Goal: Task Accomplishment & Management: Complete application form

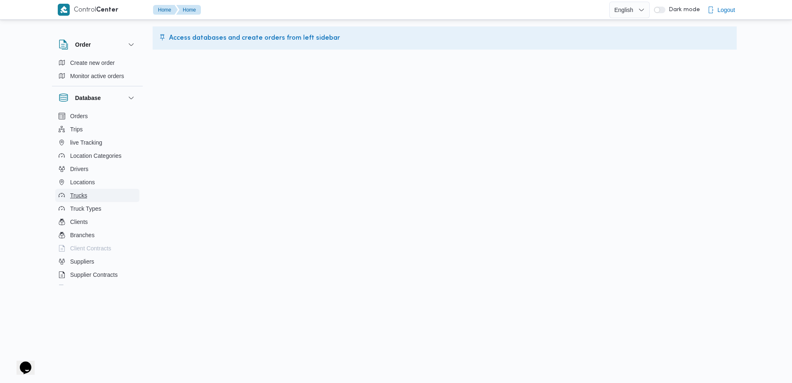
click at [73, 195] on span "Trucks" at bounding box center [78, 195] width 17 height 10
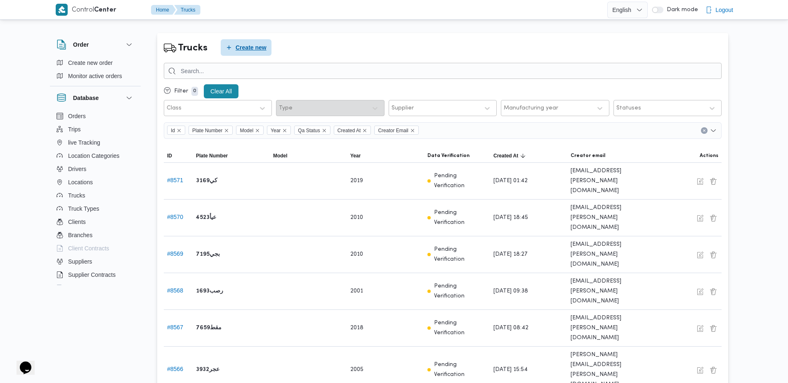
click at [246, 55] on span "Create new" at bounding box center [246, 47] width 51 height 17
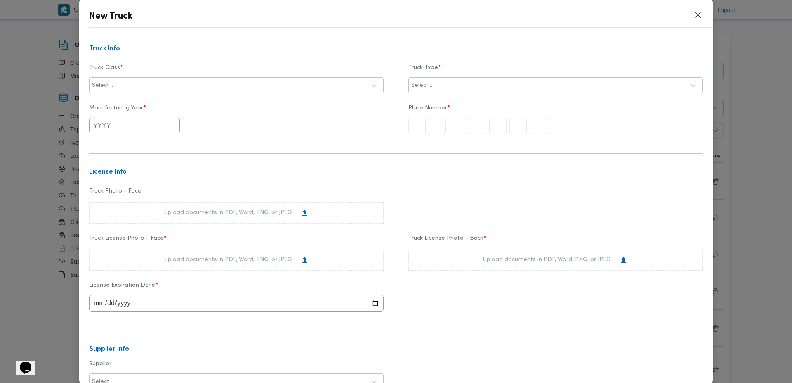
click at [224, 83] on div at bounding box center [240, 85] width 251 height 8
click at [99, 69] on label "Truck Class *" at bounding box center [236, 70] width 295 height 13
drag, startPoint x: 99, startPoint y: 69, endPoint x: 116, endPoint y: 68, distance: 17.0
click at [116, 68] on label "Truck Class *" at bounding box center [236, 70] width 295 height 13
copy label "Truck Class"
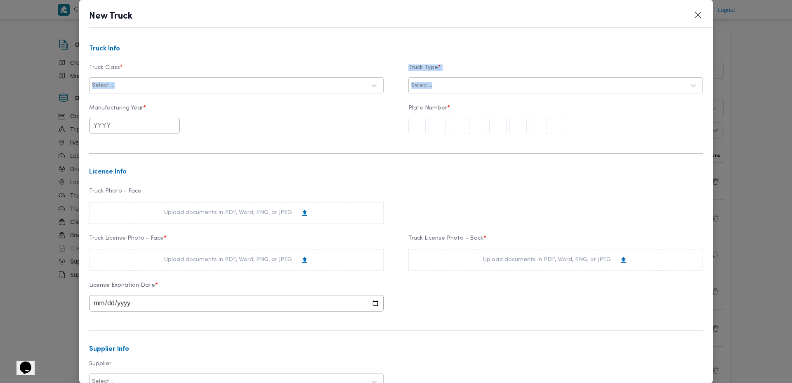
drag, startPoint x: 282, startPoint y: 77, endPoint x: 447, endPoint y: 78, distance: 165.1
click at [447, 78] on div "Truck Class * Select... Truck Type * Select..." at bounding box center [396, 78] width 614 height 37
click at [447, 78] on div "Select..." at bounding box center [556, 85] width 290 height 15
click at [441, 85] on div at bounding box center [548, 85] width 274 height 8
click at [443, 81] on div at bounding box center [548, 85] width 274 height 8
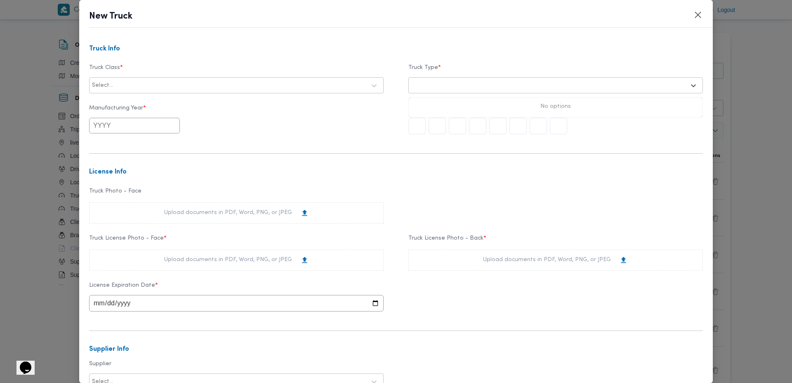
click at [310, 82] on div at bounding box center [240, 85] width 251 height 8
click at [145, 137] on div "jumbo_5000" at bounding box center [237, 136] width 294 height 14
click at [444, 81] on div at bounding box center [559, 85] width 251 height 8
click at [87, 64] on div "Truck Info Truck Class * jumbo_5000 Truck Type * Select... Manufacturing Year *…" at bounding box center [396, 210] width 634 height 345
drag, startPoint x: 87, startPoint y: 64, endPoint x: 105, endPoint y: 66, distance: 17.8
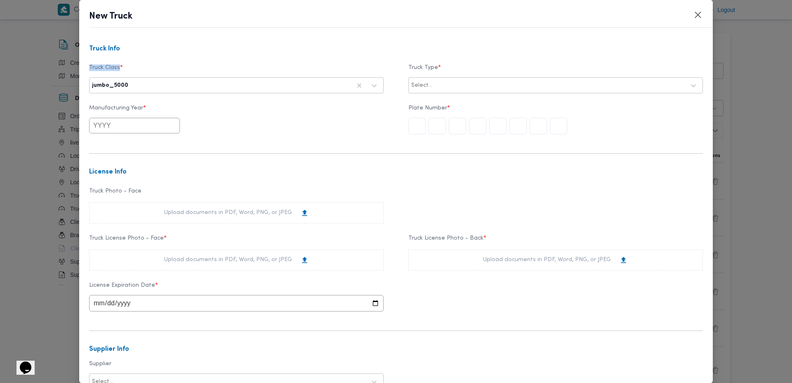
click at [105, 66] on div "Truck Info Truck Class * jumbo_5000 Truck Type * Select... Manufacturing Year *…" at bounding box center [396, 210] width 634 height 345
copy label "Truck Class"
click at [99, 109] on label "Manufacturing Year *" at bounding box center [236, 111] width 295 height 13
drag, startPoint x: 99, startPoint y: 109, endPoint x: 132, endPoint y: 106, distance: 33.9
click at [132, 106] on label "Manufacturing Year *" at bounding box center [236, 111] width 295 height 13
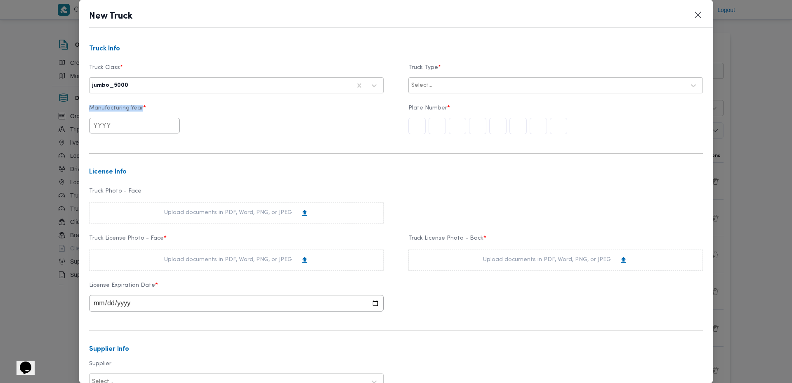
copy label "Manufacturing Year"
click at [99, 189] on label "Truck Photo - Face" at bounding box center [236, 194] width 295 height 13
drag, startPoint x: 99, startPoint y: 189, endPoint x: 136, endPoint y: 191, distance: 37.2
click at [136, 191] on label "Truck Photo - Face" at bounding box center [236, 194] width 295 height 13
copy label "Truck Photo - Face"
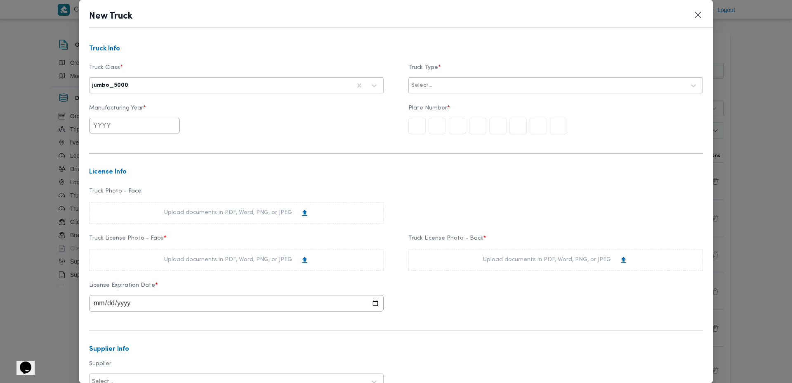
click at [101, 175] on h3 "License Info" at bounding box center [396, 171] width 614 height 7
drag, startPoint x: 101, startPoint y: 175, endPoint x: 119, endPoint y: 172, distance: 18.5
click at [119, 172] on h3 "License Info" at bounding box center [396, 171] width 614 height 7
copy h3 "License Info"
click at [97, 189] on label "Truck Photo - Face" at bounding box center [236, 194] width 295 height 13
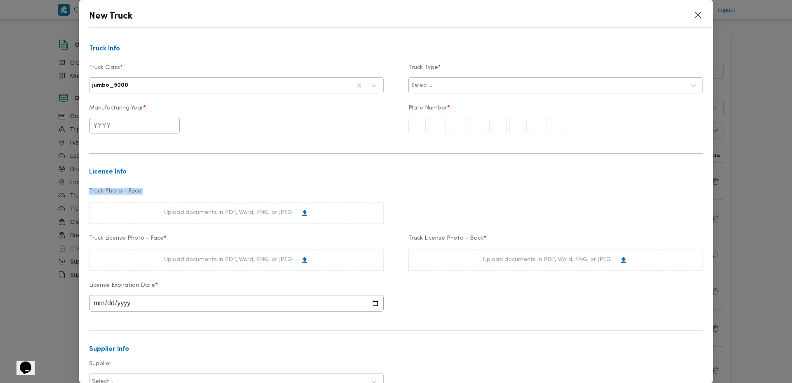
drag, startPoint x: 97, startPoint y: 189, endPoint x: 138, endPoint y: 189, distance: 41.7
click at [138, 189] on label "Truck Photo - Face" at bounding box center [236, 194] width 295 height 13
copy label "Truck Photo - Face"
click at [100, 238] on label "Truck License Photo - Face *" at bounding box center [236, 241] width 295 height 13
drag, startPoint x: 100, startPoint y: 238, endPoint x: 151, endPoint y: 235, distance: 51.2
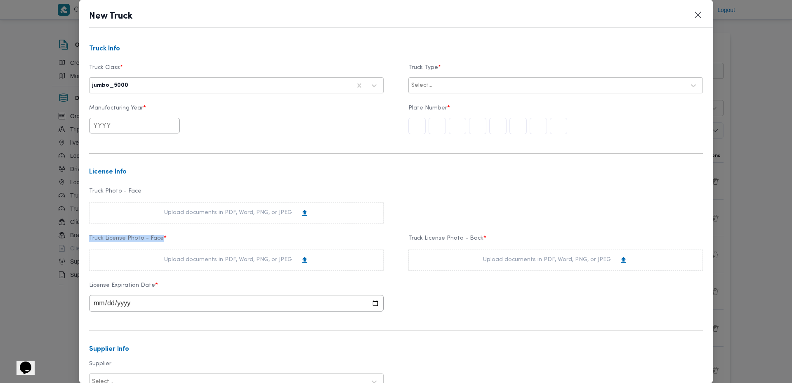
click at [151, 235] on label "Truck License Photo - Face *" at bounding box center [236, 241] width 295 height 13
copy label "Truck License Photo - Face"
click at [421, 236] on label "Truck License Photo - Back *" at bounding box center [556, 241] width 295 height 13
drag, startPoint x: 421, startPoint y: 236, endPoint x: 459, endPoint y: 237, distance: 37.6
click at [459, 237] on label "Truck License Photo - Back *" at bounding box center [556, 241] width 295 height 13
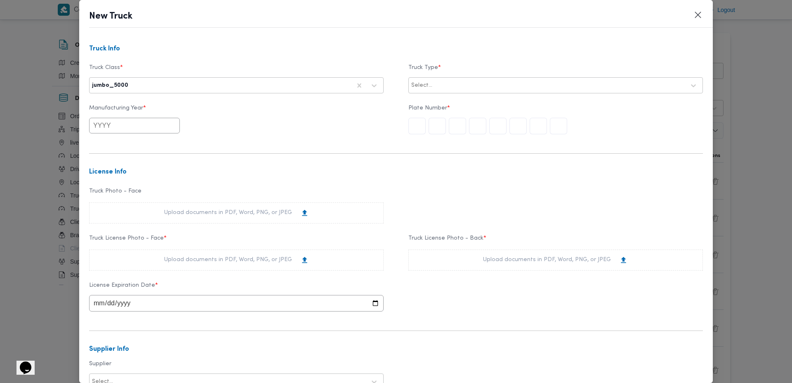
click at [409, 239] on label "Truck License Photo - Back *" at bounding box center [556, 241] width 295 height 13
drag, startPoint x: 409, startPoint y: 239, endPoint x: 470, endPoint y: 239, distance: 60.7
click at [470, 239] on label "Truck License Photo - Back *" at bounding box center [556, 241] width 295 height 13
copy label "Truck License Photo - Back"
click at [100, 287] on label "License Expiration Date *" at bounding box center [236, 288] width 295 height 13
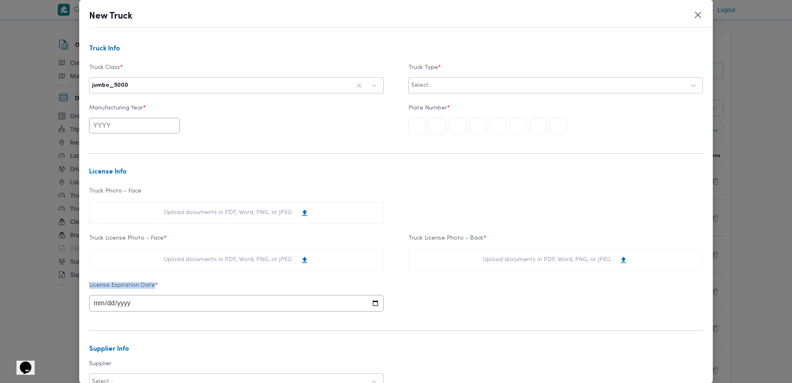
drag, startPoint x: 100, startPoint y: 287, endPoint x: 145, endPoint y: 286, distance: 45.4
click at [145, 286] on label "License Expiration Date *" at bounding box center [236, 288] width 295 height 13
copy label "License Expiration Date"
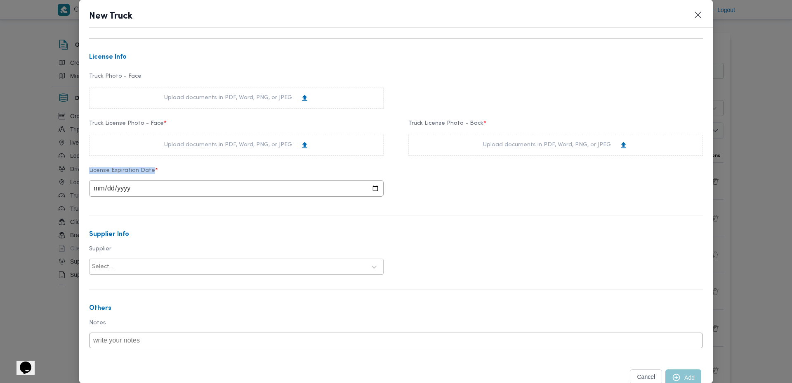
scroll to position [142, 0]
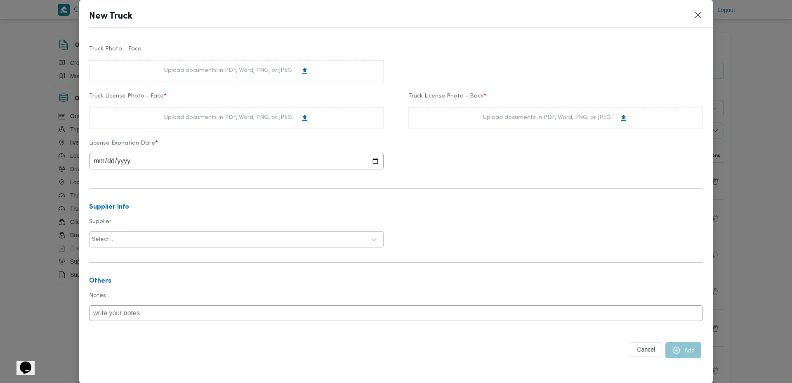
click at [97, 207] on h3 "Supplier Info" at bounding box center [396, 206] width 614 height 7
drag, startPoint x: 97, startPoint y: 207, endPoint x: 119, endPoint y: 207, distance: 22.7
click at [119, 207] on h3 "Supplier Info" at bounding box center [396, 206] width 614 height 7
copy h3 "Supplier Info"
click at [104, 224] on label "Supplier" at bounding box center [236, 224] width 295 height 13
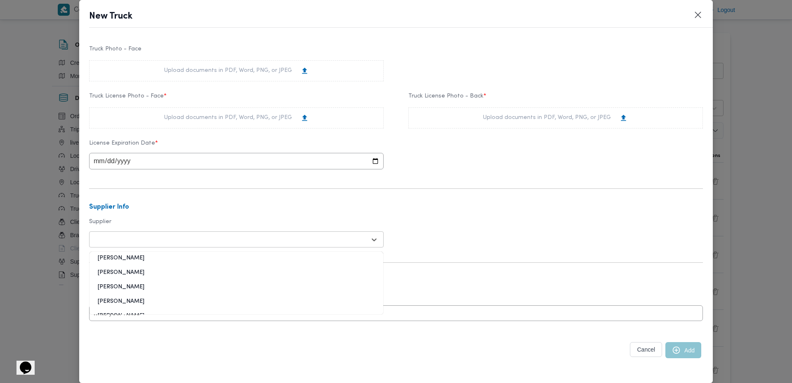
click at [109, 236] on div "Select..." at bounding box center [229, 240] width 276 height 12
click at [118, 224] on label "Supplier" at bounding box center [236, 224] width 295 height 13
